Goal: Transaction & Acquisition: Purchase product/service

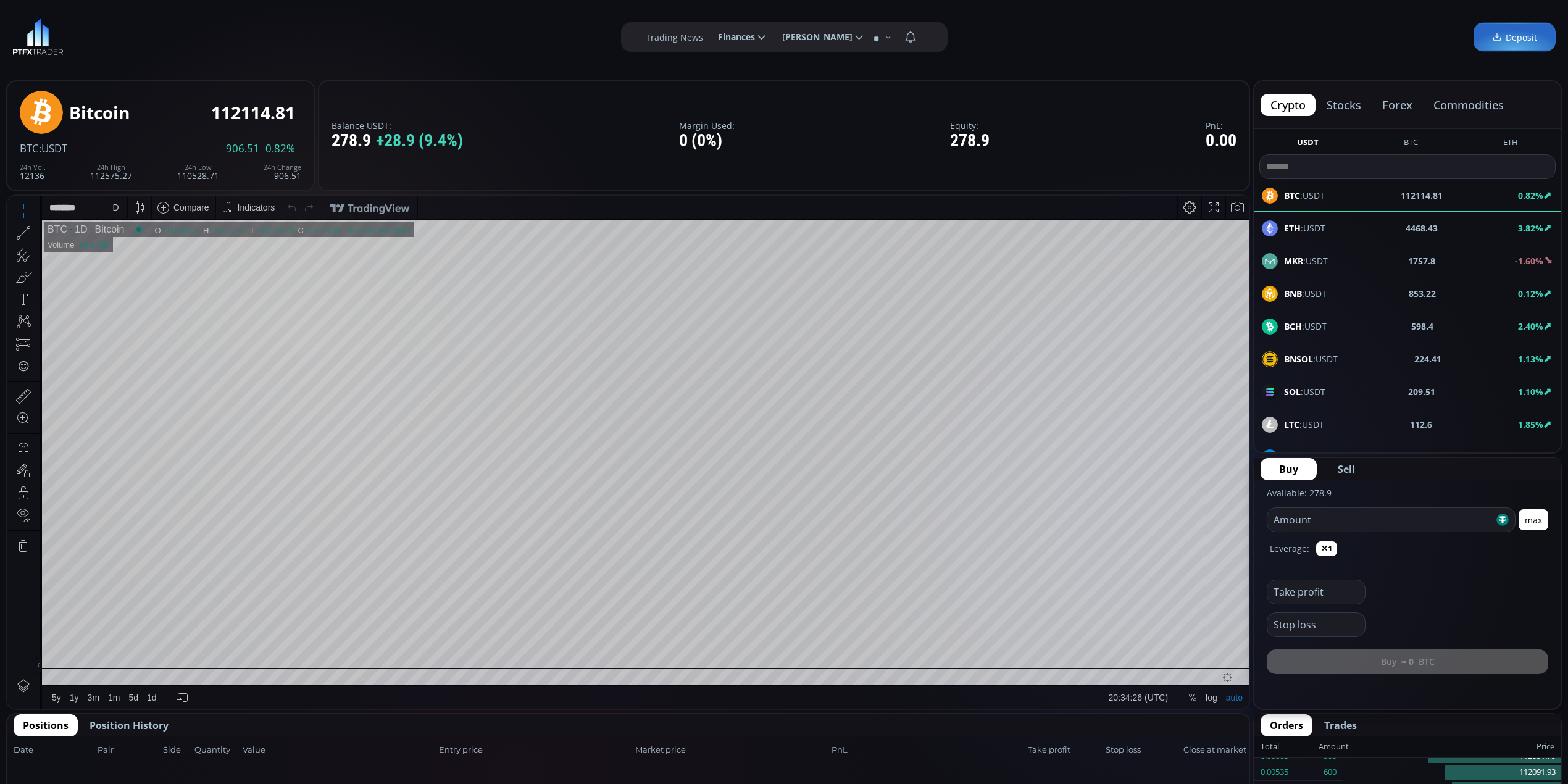
scroll to position [165, 0]
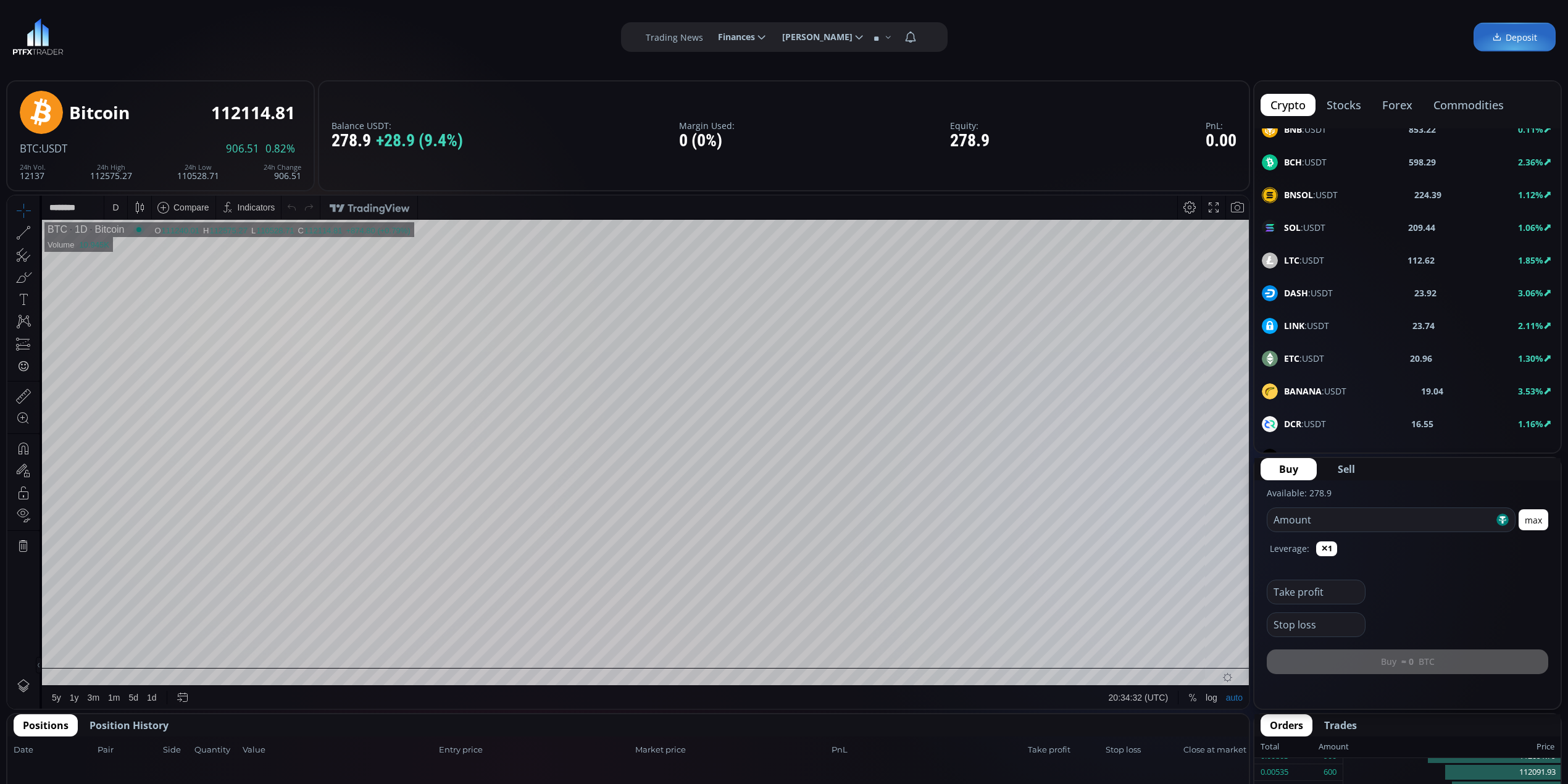
click at [1303, 297] on div "DASH :USDT 23.92 3.06%" at bounding box center [1407, 293] width 291 height 16
click at [108, 207] on div "D" at bounding box center [116, 207] width 23 height 24
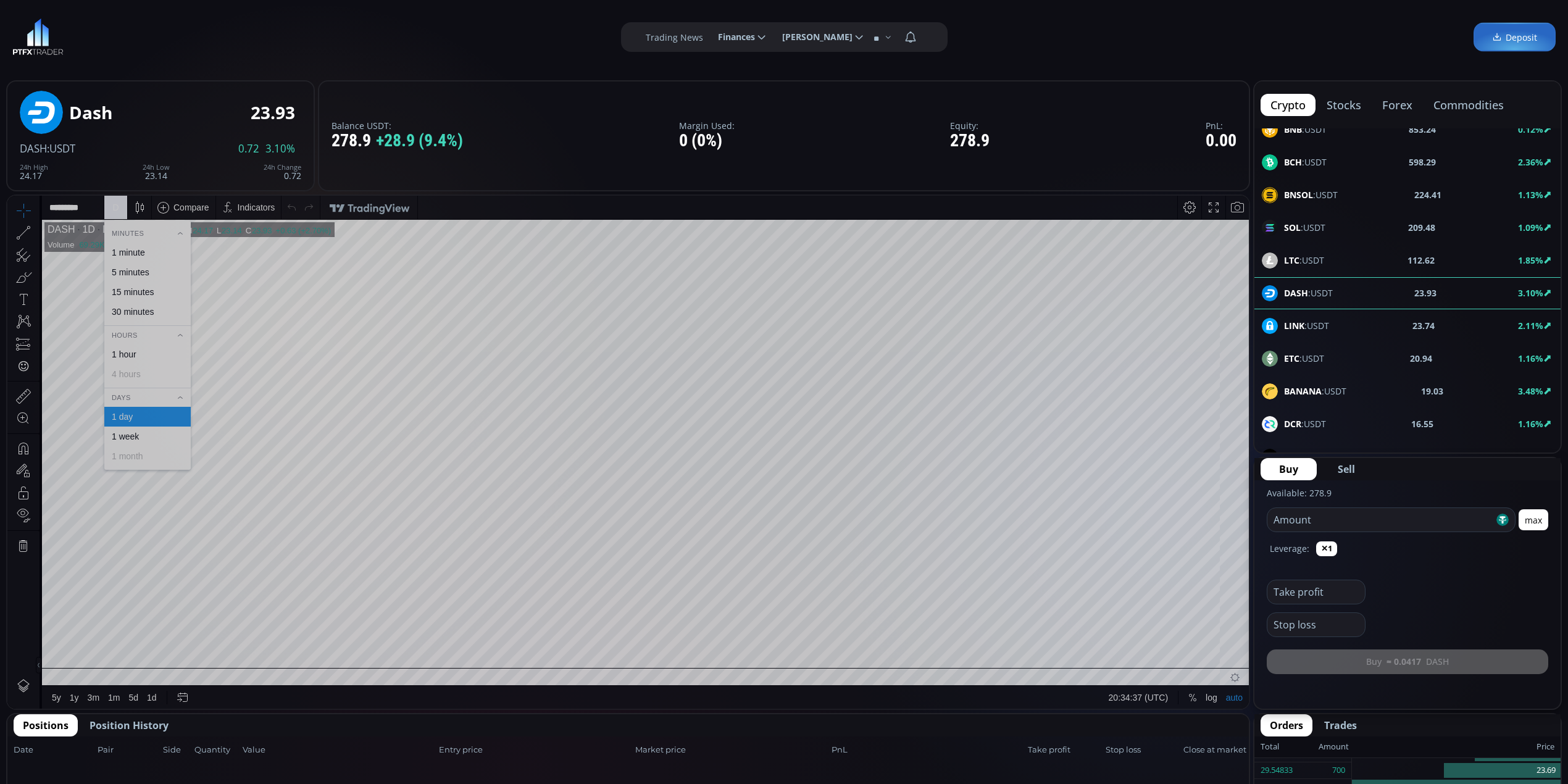
click at [143, 251] on div "1 minute" at bounding box center [128, 252] width 33 height 10
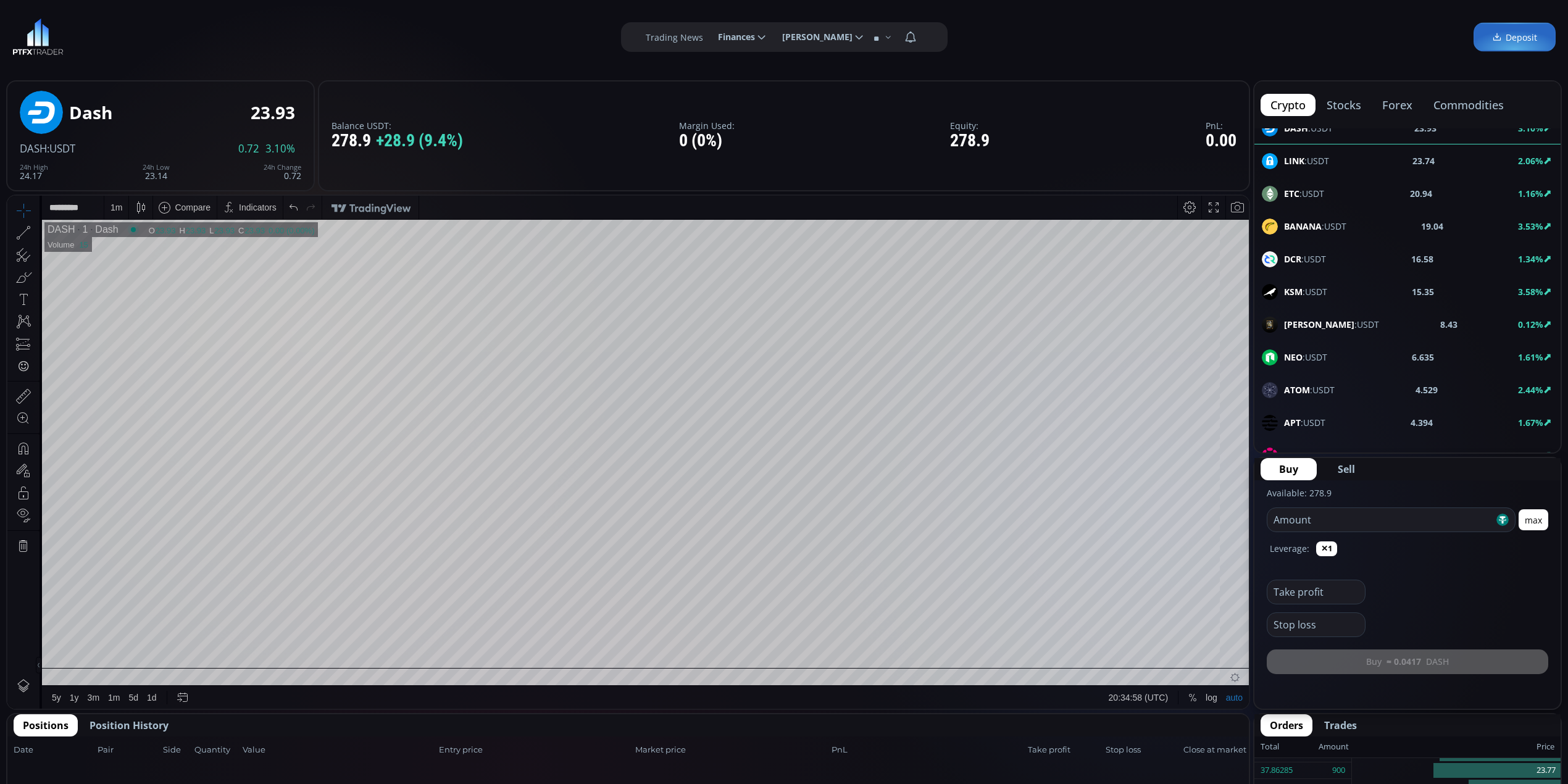
scroll to position [165, 0]
click at [1303, 179] on div "BCH :USDT 598.8 2.48%" at bounding box center [1407, 195] width 306 height 32
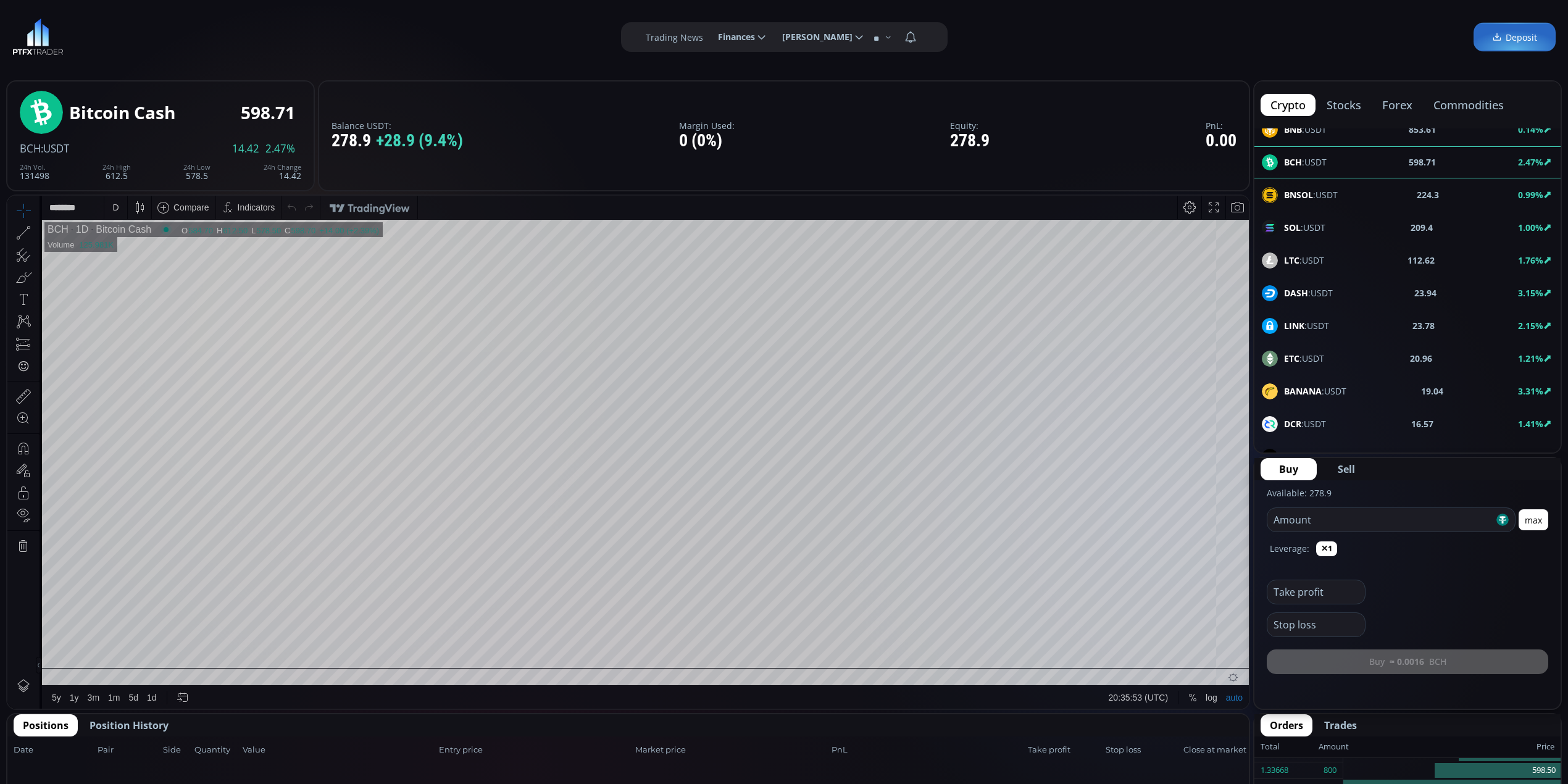
click at [111, 203] on div "D" at bounding box center [115, 207] width 10 height 24
click at [128, 248] on div "1 minute" at bounding box center [128, 252] width 33 height 10
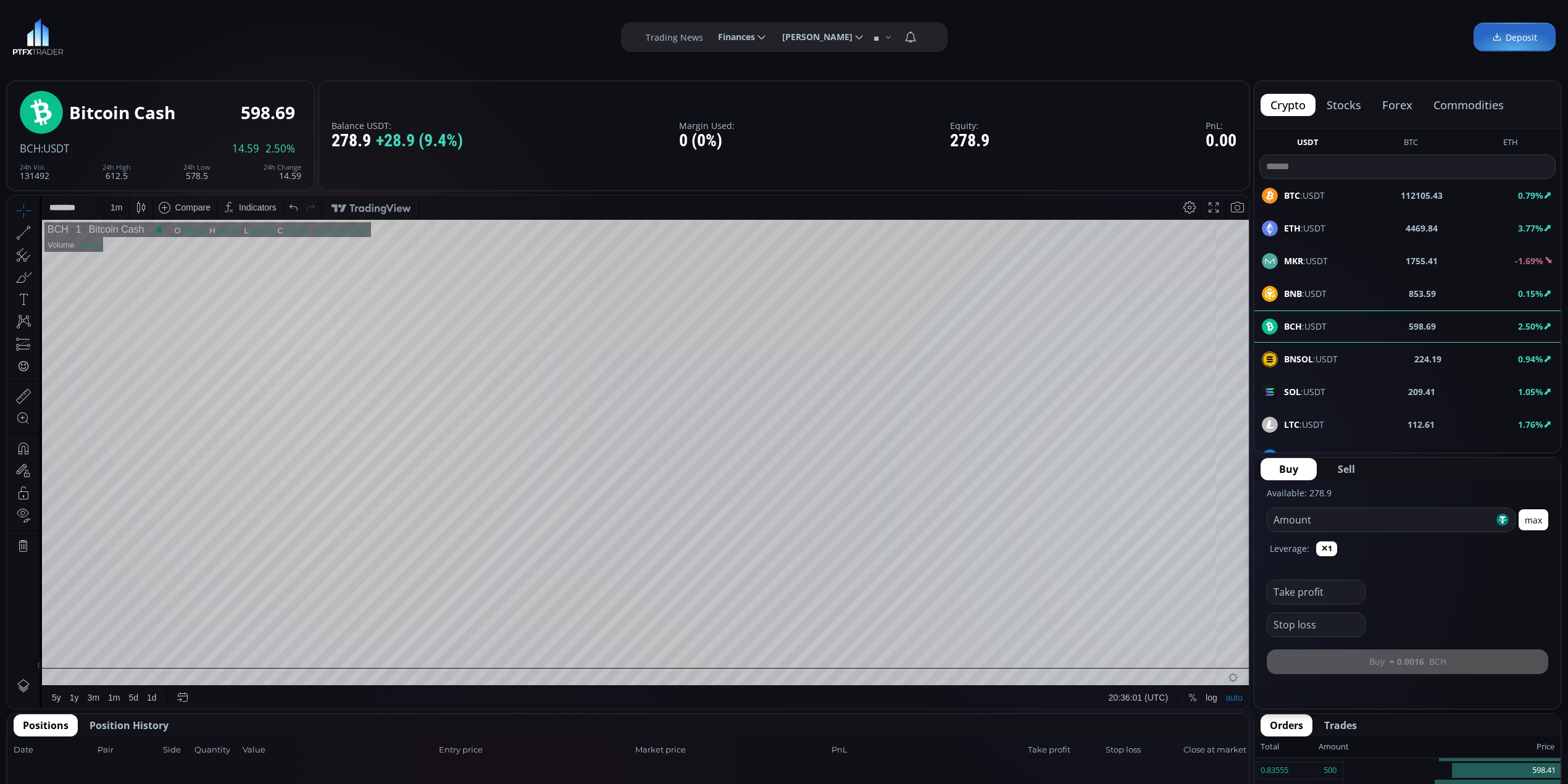
click at [1303, 245] on div "ETH :USDT 4469.84 3.77%" at bounding box center [1407, 261] width 306 height 32
click at [117, 200] on div "D" at bounding box center [115, 207] width 10 height 24
click at [145, 251] on div "1 minute" at bounding box center [128, 252] width 33 height 10
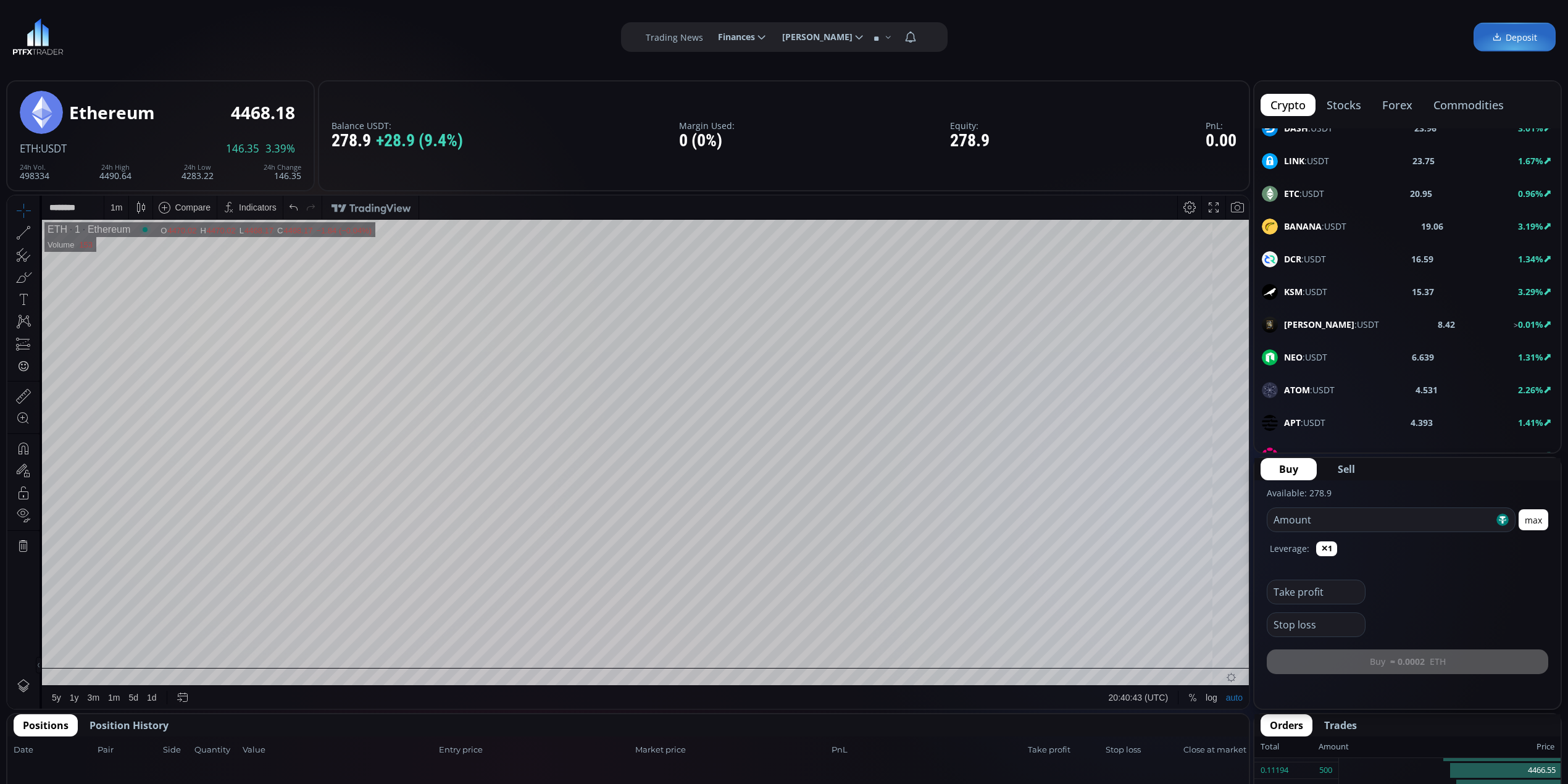
scroll to position [494, 0]
click at [1303, 360] on div "XRP :USDT 2.8604 0.23%" at bounding box center [1407, 356] width 291 height 16
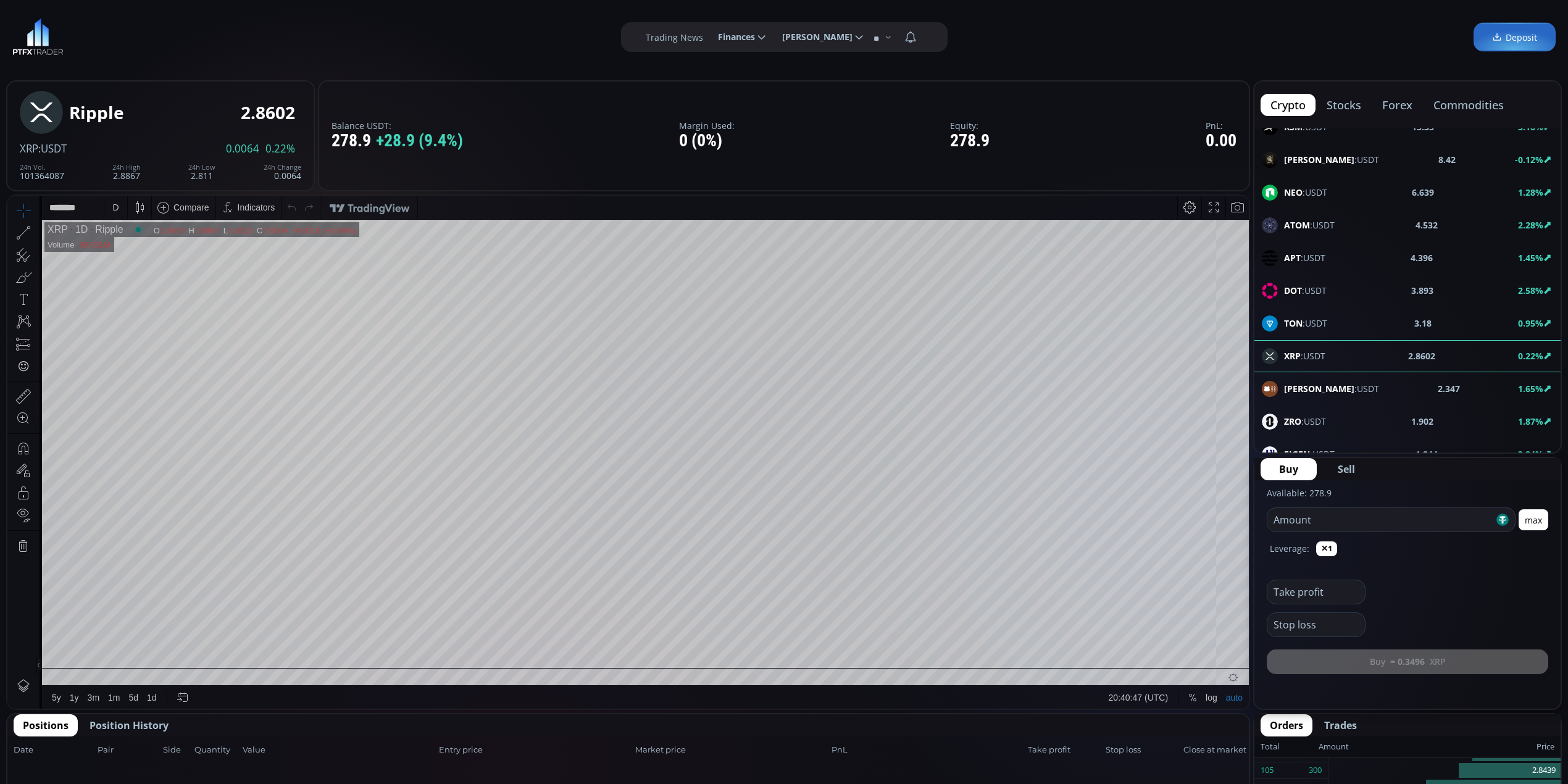
click at [105, 206] on div "D" at bounding box center [116, 207] width 23 height 24
click at [131, 248] on div "1 minute" at bounding box center [128, 252] width 33 height 10
click at [1303, 522] on button "max" at bounding box center [1533, 520] width 29 height 21
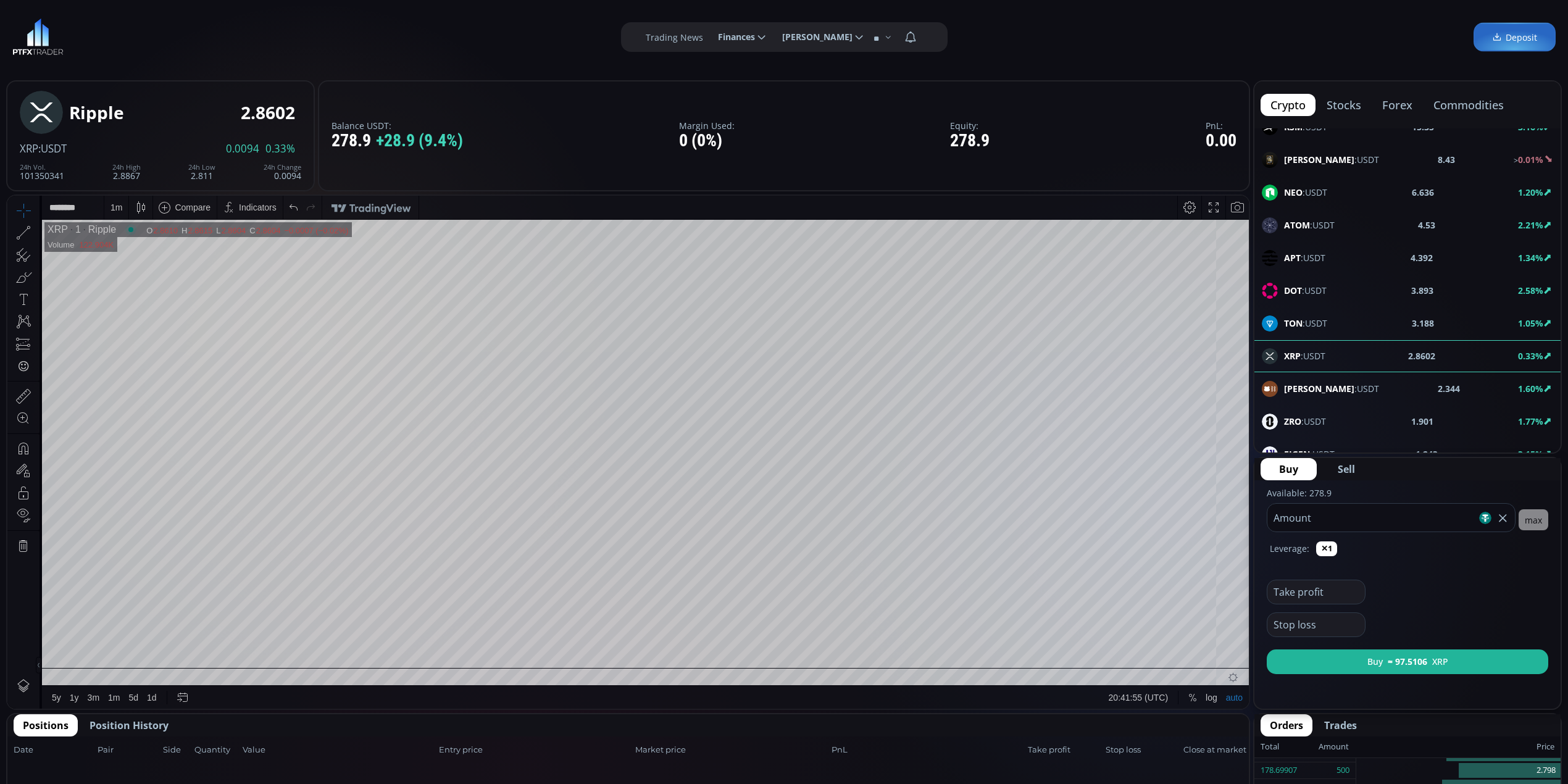
click at [1303, 516] on input "*****" at bounding box center [1372, 518] width 209 height 28
type input "***"
click at [1303, 662] on b "≈ 94.3857" at bounding box center [1407, 662] width 40 height 13
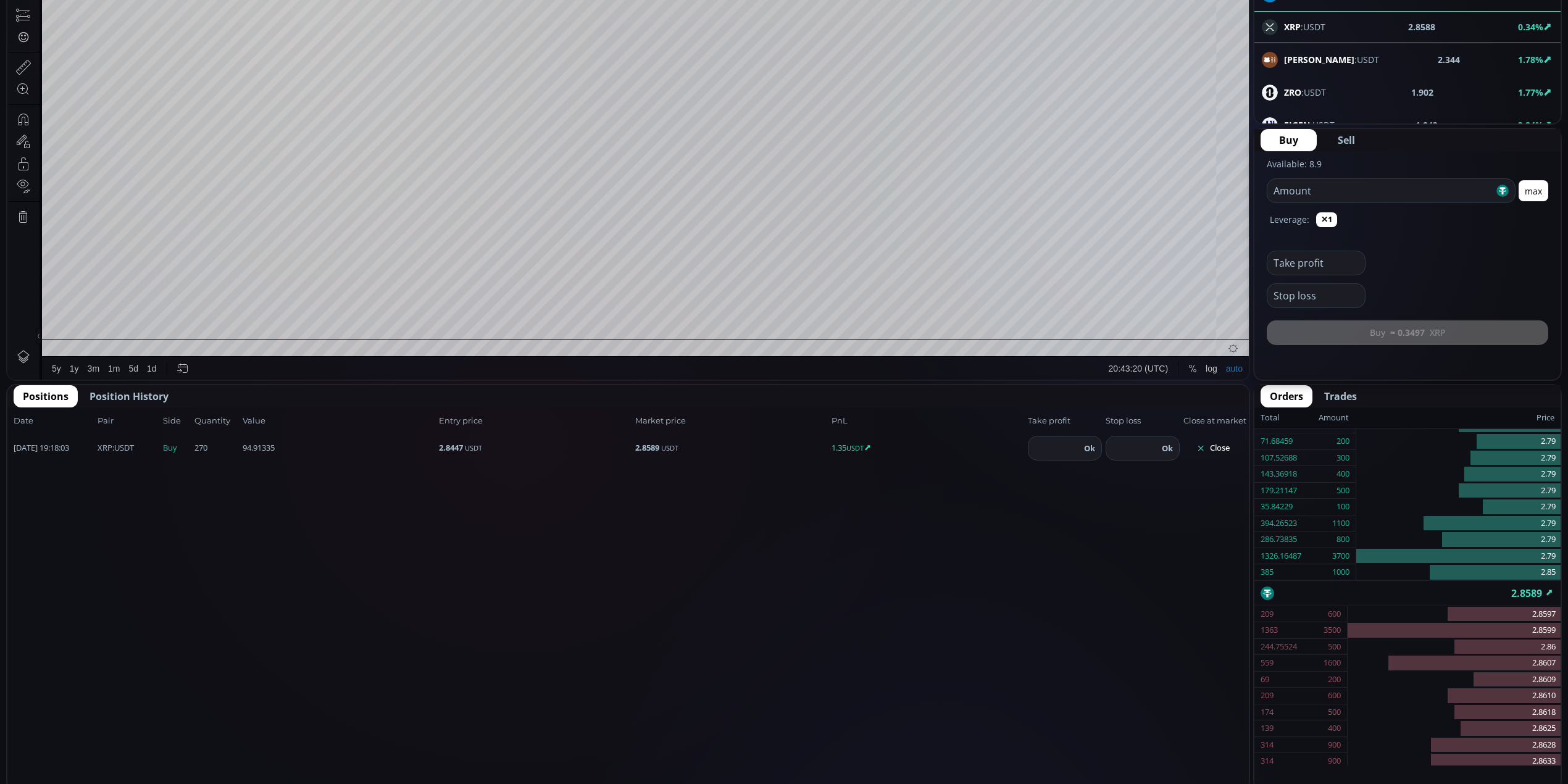
scroll to position [82, 0]
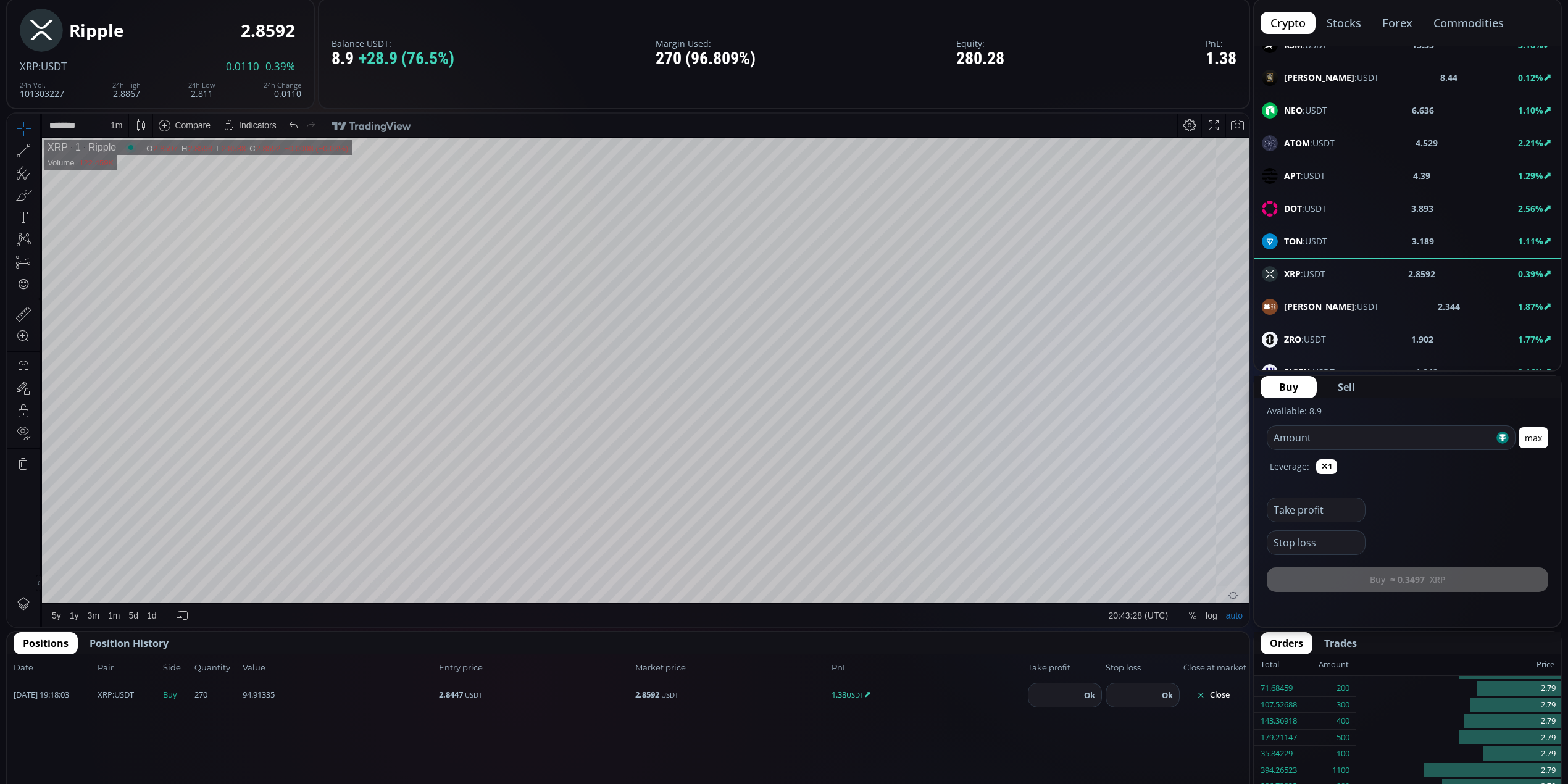
click at [1213, 667] on button "Close" at bounding box center [1213, 695] width 59 height 20
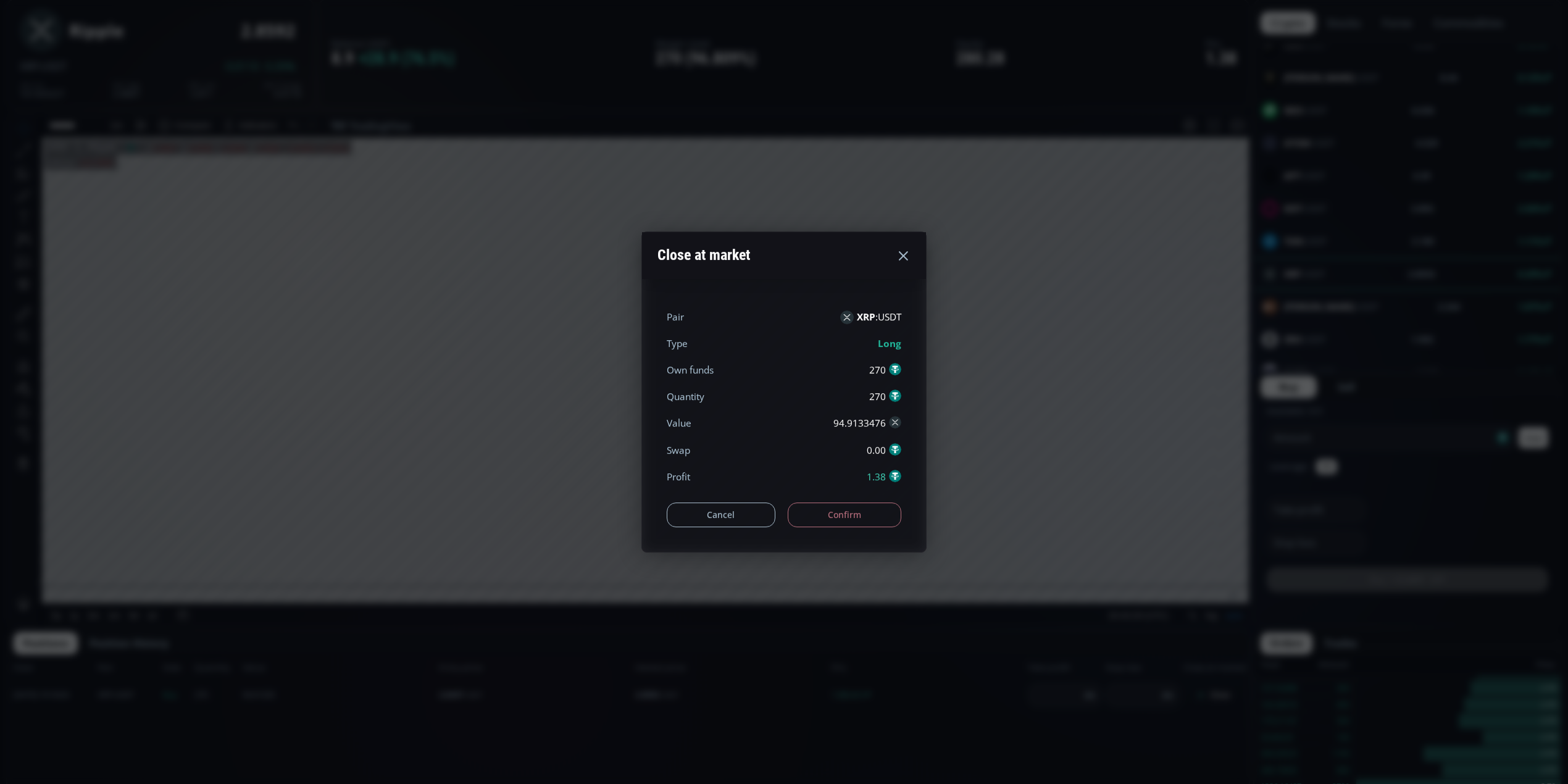
click at [796, 512] on button "Confirm" at bounding box center [844, 515] width 114 height 25
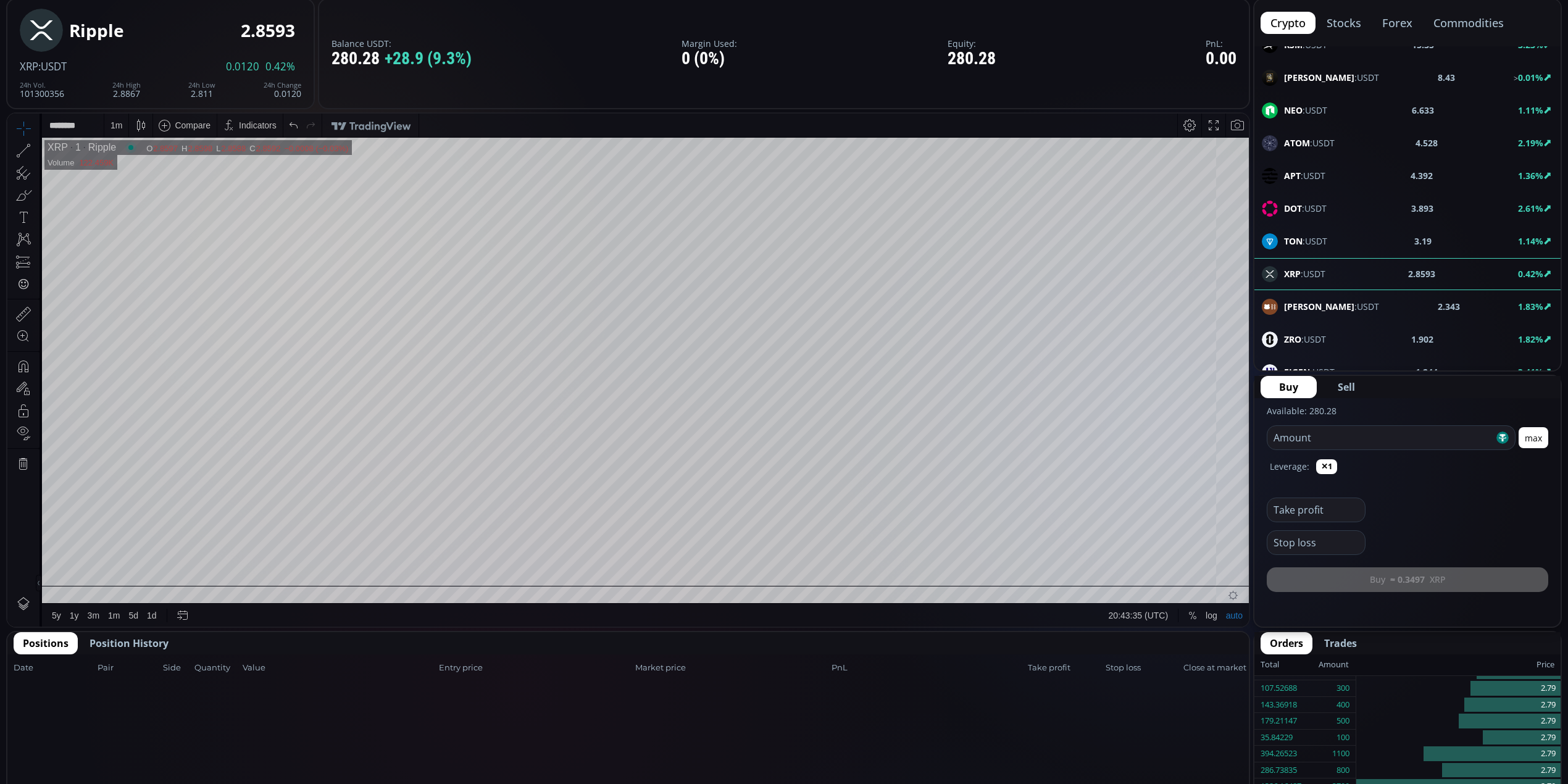
click at [128, 637] on span "Position History" at bounding box center [129, 643] width 79 height 15
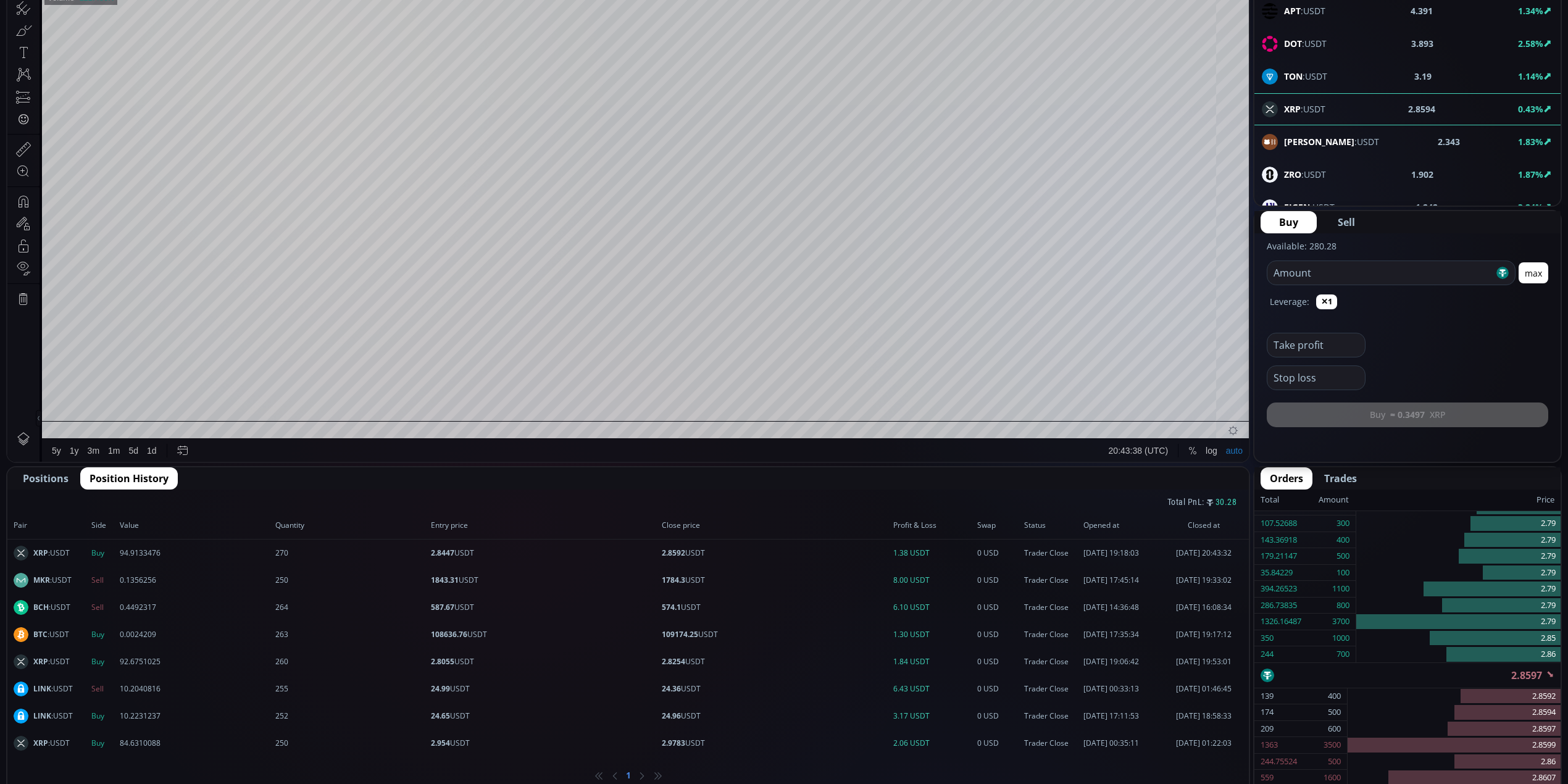
scroll to position [329, 0]
